Goal: Task Accomplishment & Management: Manage account settings

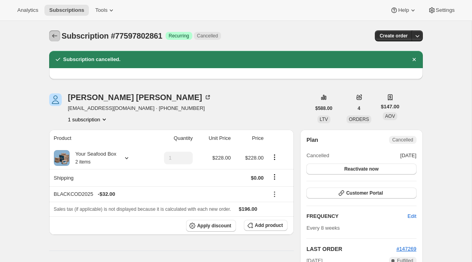
click at [54, 33] on icon "Subscriptions" at bounding box center [55, 36] width 8 height 8
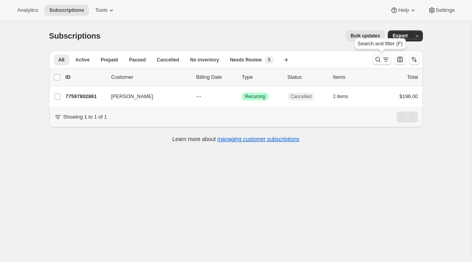
click at [381, 59] on icon "Search and filter results" at bounding box center [378, 59] width 8 height 8
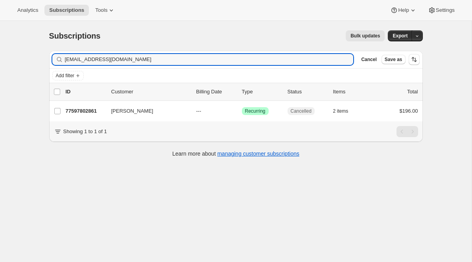
drag, startPoint x: 135, startPoint y: 56, endPoint x: 57, endPoint y: 54, distance: 77.5
click at [57, 54] on div "[EMAIL_ADDRESS][DOMAIN_NAME] Clear" at bounding box center [202, 59] width 301 height 11
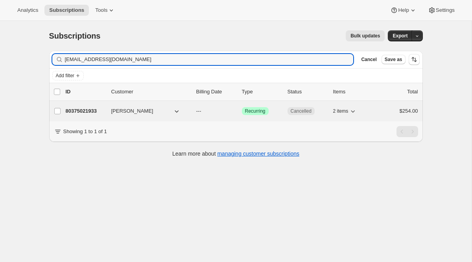
type input "[EMAIL_ADDRESS][DOMAIN_NAME]"
click at [286, 105] on div "80375021933 [PERSON_NAME] --- Success Recurring Cancelled 2 items $254.00" at bounding box center [242, 110] width 352 height 11
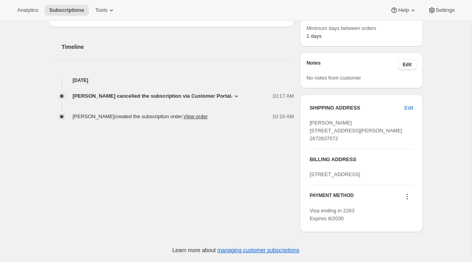
scroll to position [286, 0]
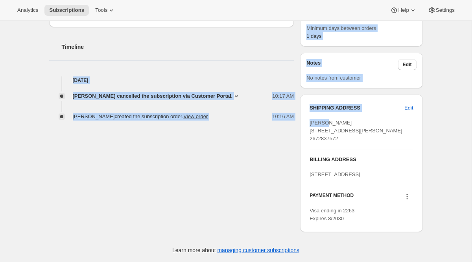
drag, startPoint x: 87, startPoint y: 43, endPoint x: 287, endPoint y: 103, distance: 208.5
click at [288, 102] on div "[PERSON_NAME] T [EMAIL_ADDRESS][DOMAIN_NAME] · [PHONE_NUMBER] 1 subscription $2…" at bounding box center [233, 14] width 380 height 448
copy div "[DATE] [PERSON_NAME] cancelled the subscription via Customer Portal. 10:17 AM O…"
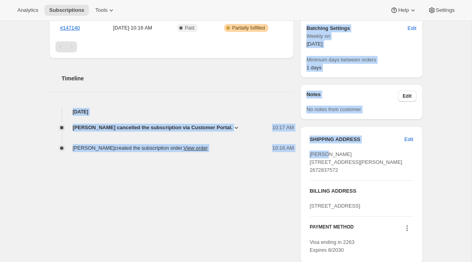
scroll to position [207, 0]
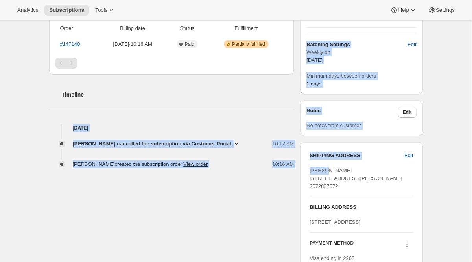
click at [168, 151] on div "[PERSON_NAME] cancelled the subscription via Customer Portal. 10:17 AM Other No…" at bounding box center [171, 150] width 245 height 36
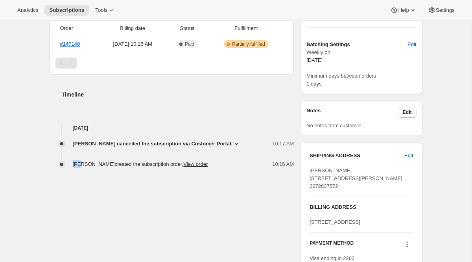
click at [168, 151] on div "[PERSON_NAME] cancelled the subscription via Customer Portal. 10:17 AM Other No…" at bounding box center [171, 150] width 245 height 36
click at [156, 189] on div "[PERSON_NAME] T [EMAIL_ADDRESS][DOMAIN_NAME] · [PHONE_NUMBER] 1 subscription $2…" at bounding box center [233, 61] width 380 height 448
